Goal: Use online tool/utility: Utilize a website feature to perform a specific function

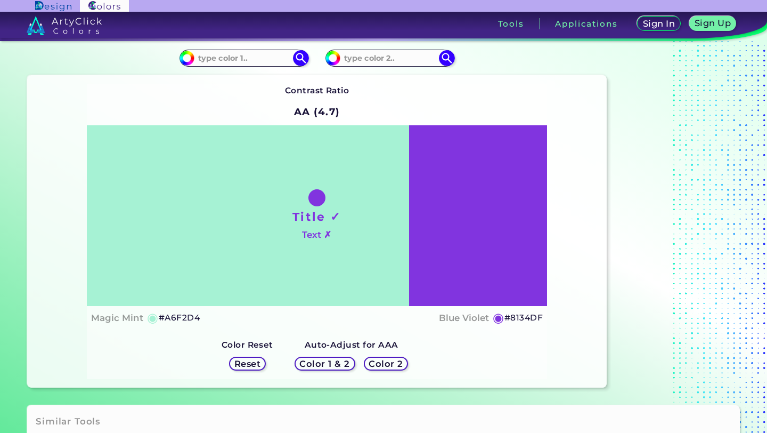
scroll to position [33, 0]
click at [244, 63] on input at bounding box center [243, 58] width 99 height 14
paste input "#1c4370"
type input "#1c4370"
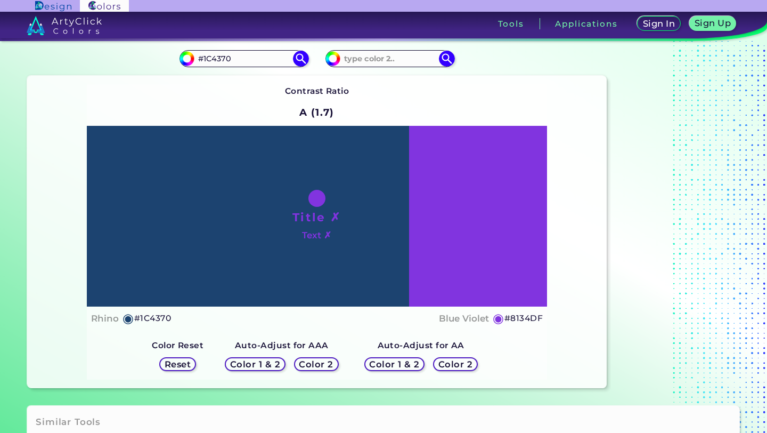
click at [523, 316] on h5 "#8134DF" at bounding box center [523, 318] width 38 height 14
click at [268, 60] on input "#1C4370" at bounding box center [243, 58] width 99 height 14
type input "#"
click at [270, 62] on input at bounding box center [243, 58] width 99 height 14
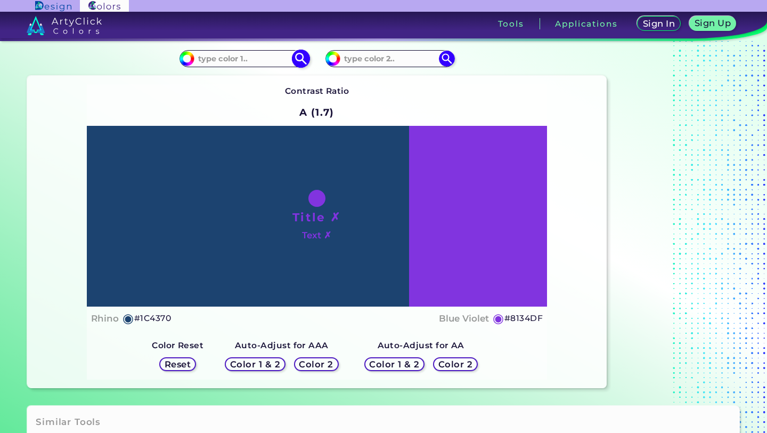
paste input
paste input "#b8d9e9"
type input "#b8d9e9"
type input "#B8D9E9"
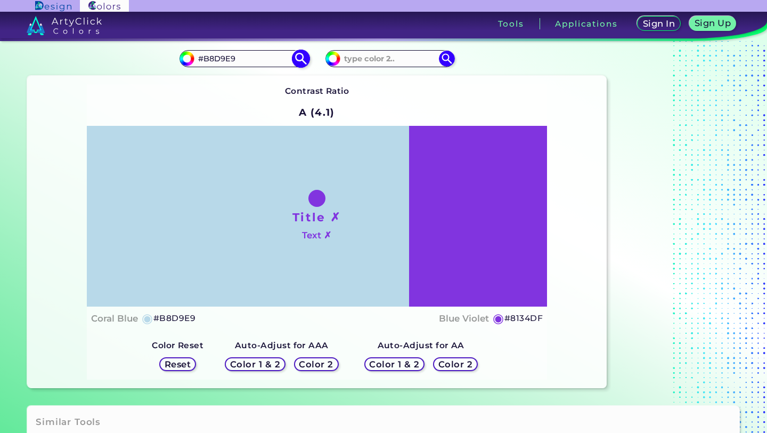
click at [284, 62] on input "#B8D9E9" at bounding box center [243, 58] width 99 height 14
click at [398, 62] on input at bounding box center [389, 58] width 99 height 14
paste input "#b8d9e9"
type input "#b8d9e9"
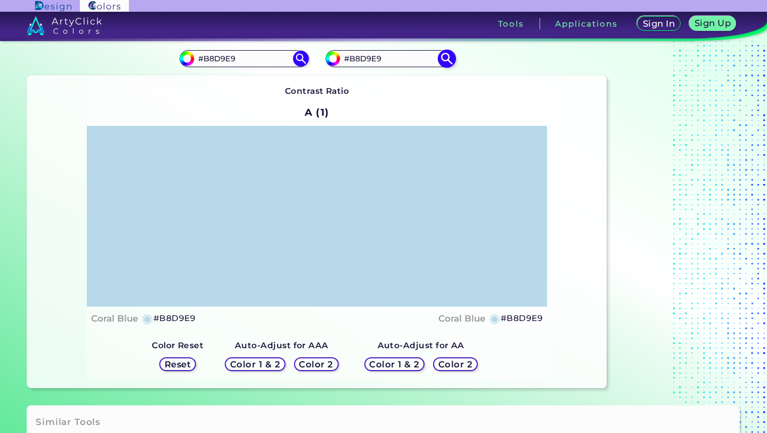
click at [398, 62] on input "#B8D9E9" at bounding box center [389, 58] width 99 height 14
type input "#"
click at [300, 60] on img at bounding box center [300, 58] width 19 height 19
click at [276, 53] on input "#B8D9E9" at bounding box center [243, 58] width 99 height 14
click at [244, 54] on input "#B8D9E9" at bounding box center [243, 58] width 99 height 14
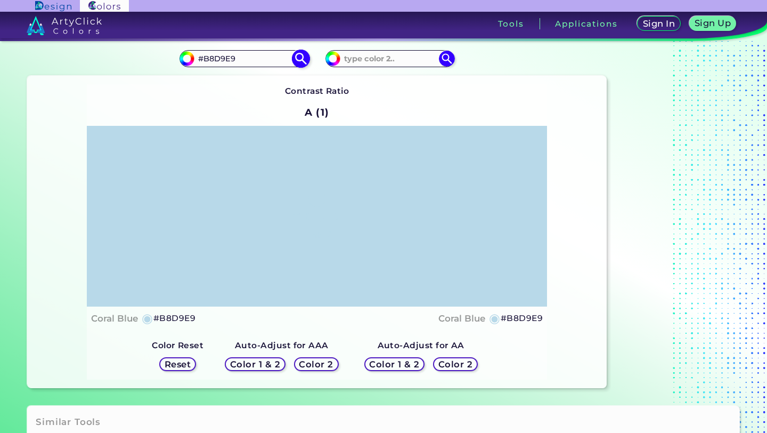
click at [244, 54] on input "#B8D9E9" at bounding box center [243, 58] width 99 height 14
paste input "b8d9e"
type input "#"
paste input "#b8d9e9"
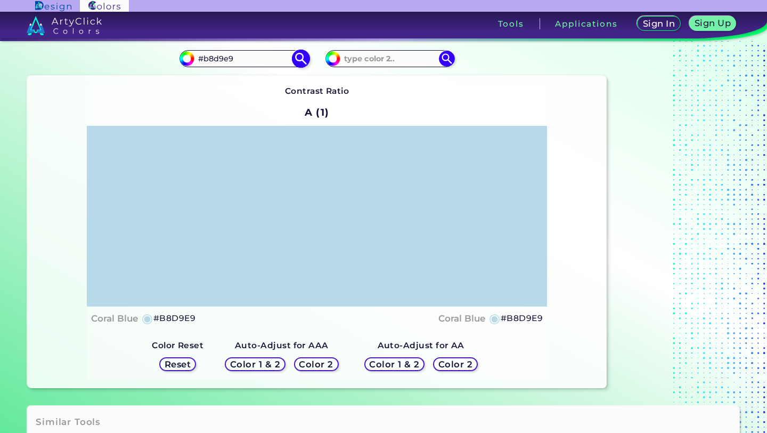
type input "#B8D9E9"
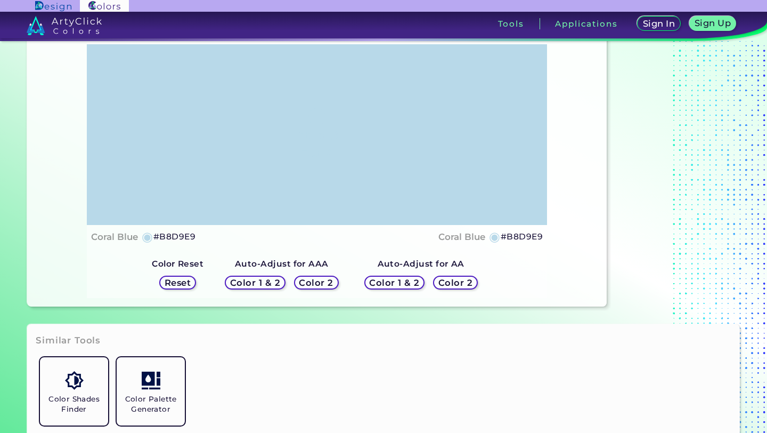
scroll to position [202, 0]
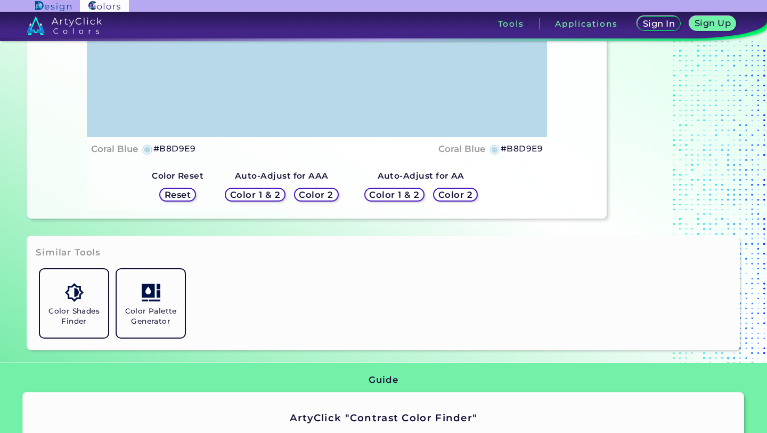
click at [448, 193] on h5 "Color 2" at bounding box center [455, 194] width 31 height 8
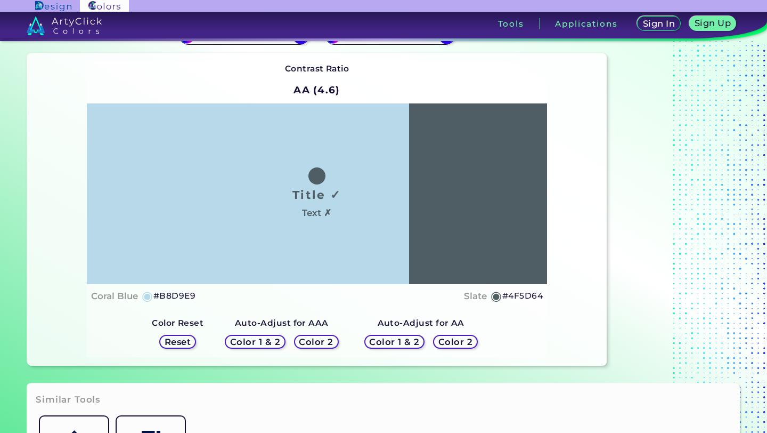
scroll to position [46, 0]
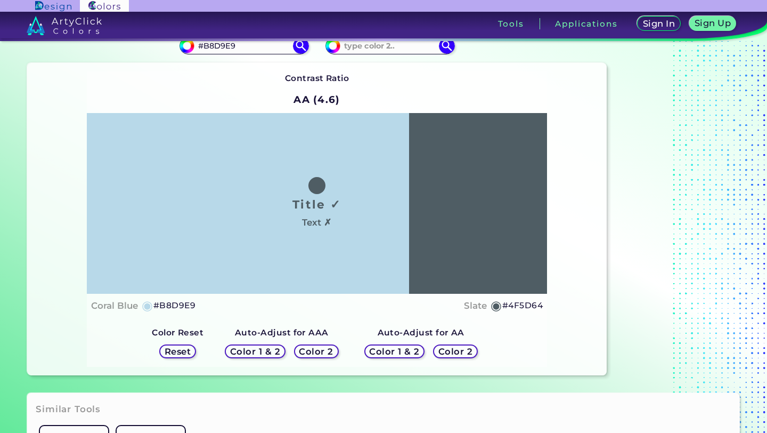
click at [388, 355] on h5 "Color 1 & 2" at bounding box center [394, 351] width 45 height 8
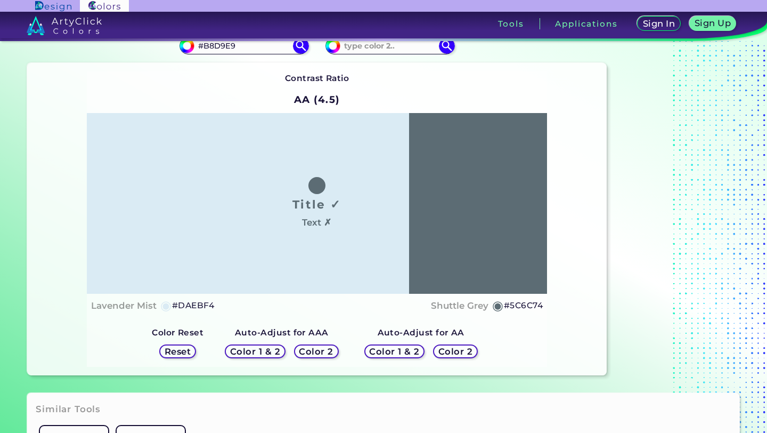
click at [455, 352] on h5 "Color 2" at bounding box center [455, 351] width 31 height 8
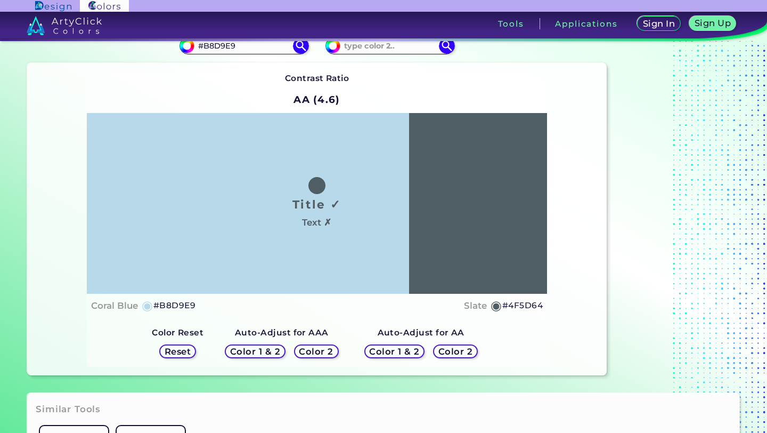
click at [526, 307] on h5 "#4F5D64" at bounding box center [522, 305] width 40 height 14
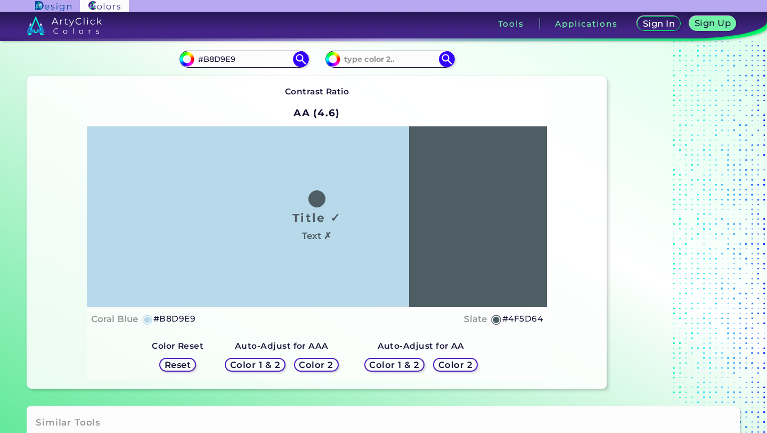
scroll to position [13, 0]
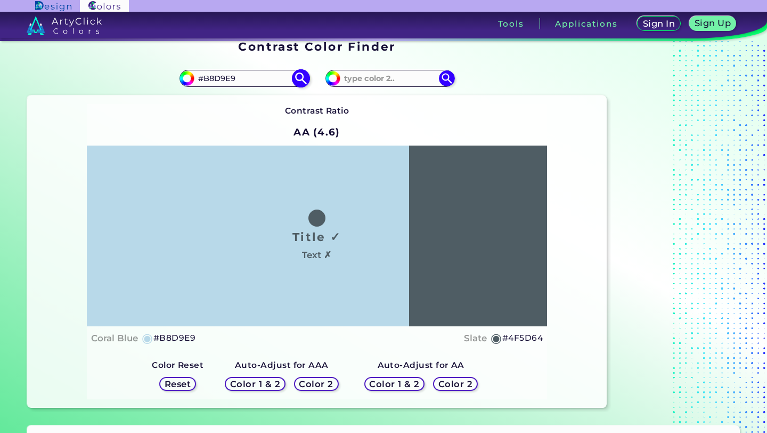
click at [268, 71] on input "#B8D9E9" at bounding box center [243, 78] width 99 height 14
paste input "#4F5D64"
type input "#4F5D64"
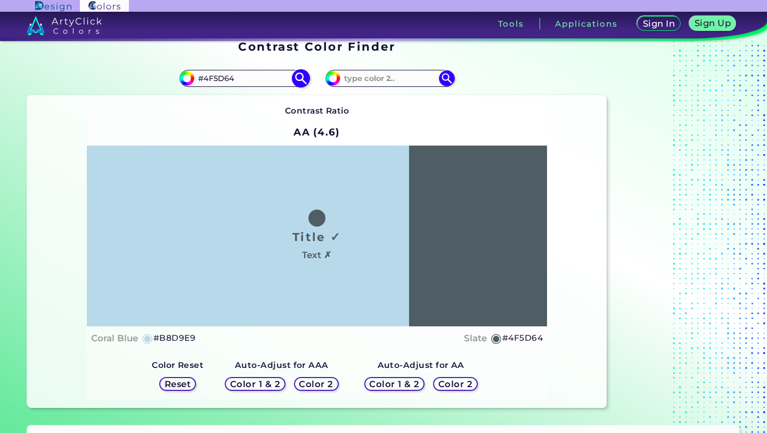
type input "#4f5d64"
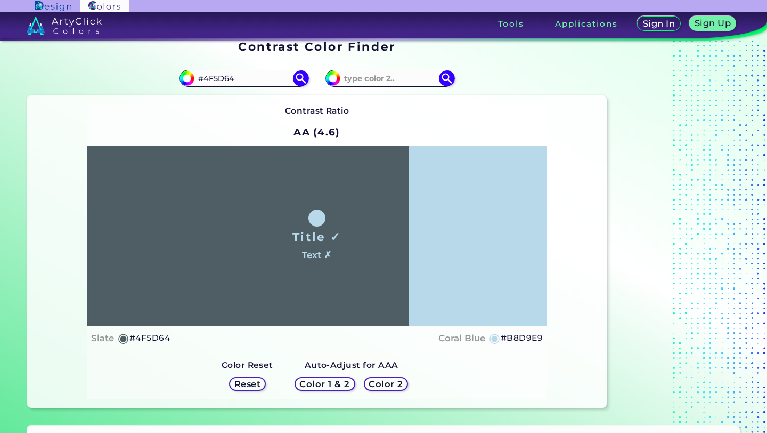
drag, startPoint x: 250, startPoint y: 82, endPoint x: 151, endPoint y: 79, distance: 98.6
click at [151, 79] on div "#4f5d64 #4F5D64" at bounding box center [172, 78] width 290 height 34
paste input "#8134df"
type input "#8134df"
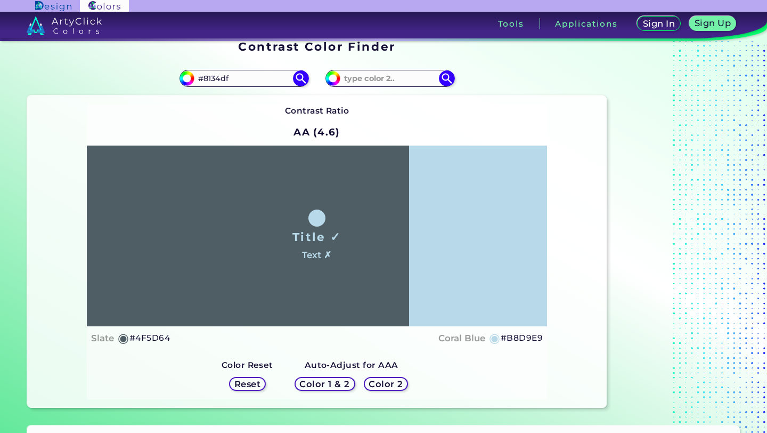
type input "#8134DF"
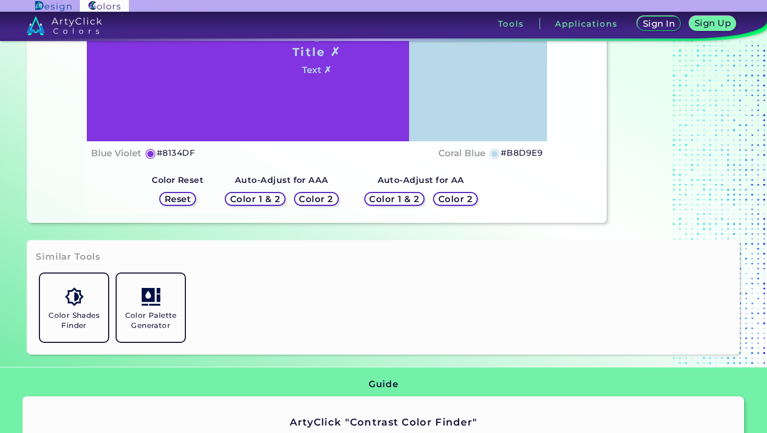
scroll to position [206, 0]
